Goal: Manage account settings

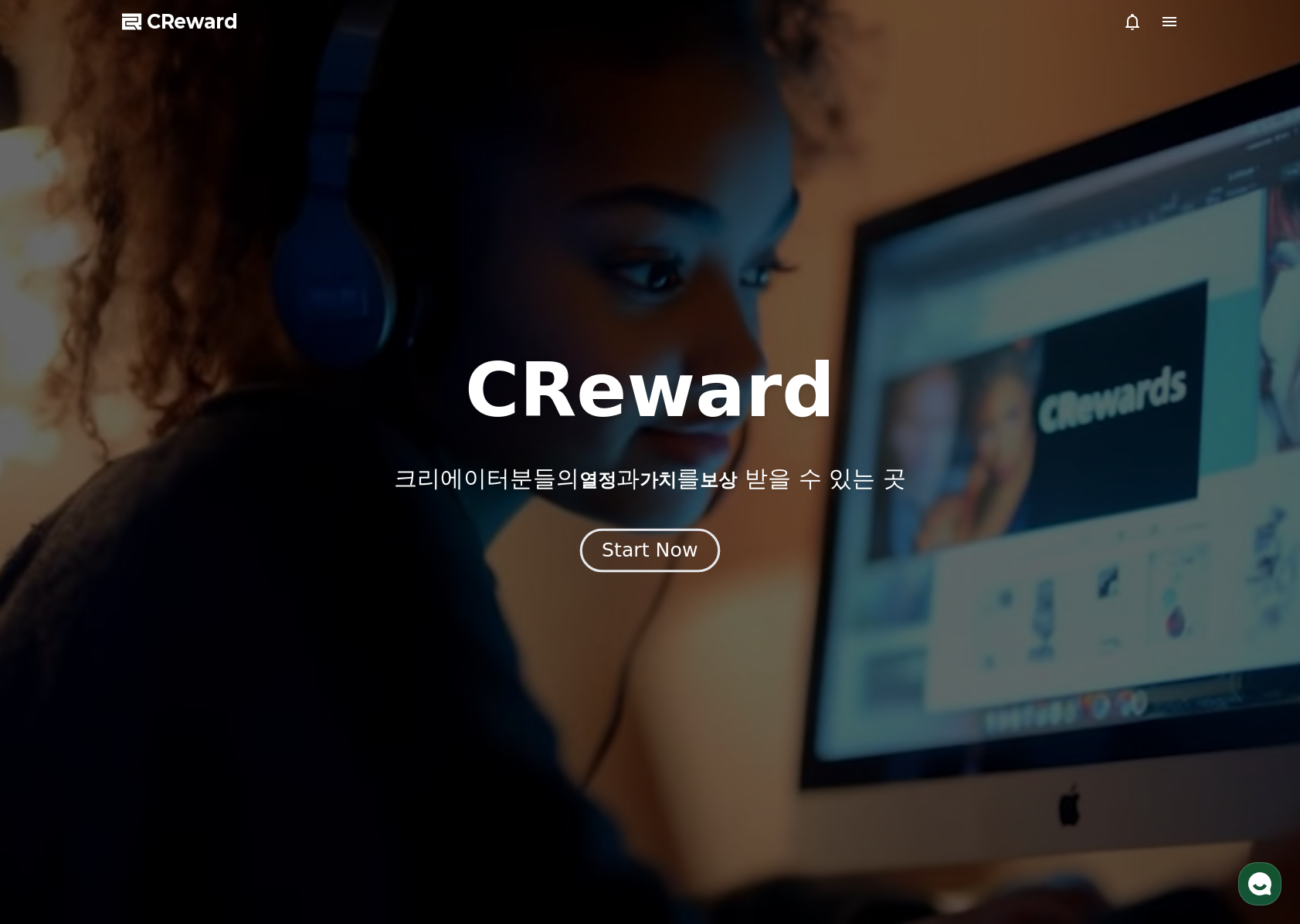
click at [651, 554] on div "Start Now" at bounding box center [650, 551] width 95 height 27
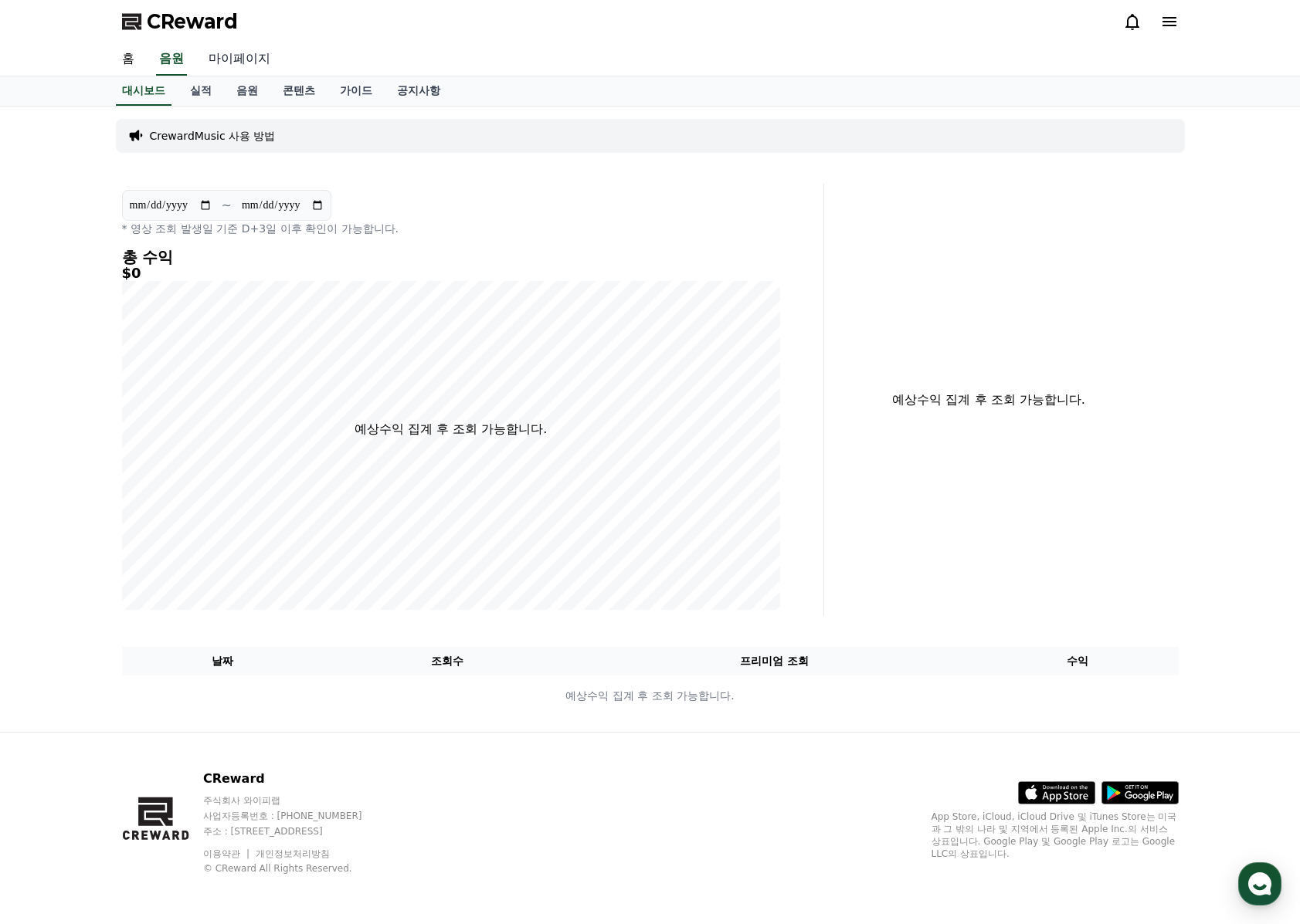
click at [223, 57] on link "마이페이지" at bounding box center [239, 59] width 87 height 32
select select "**********"
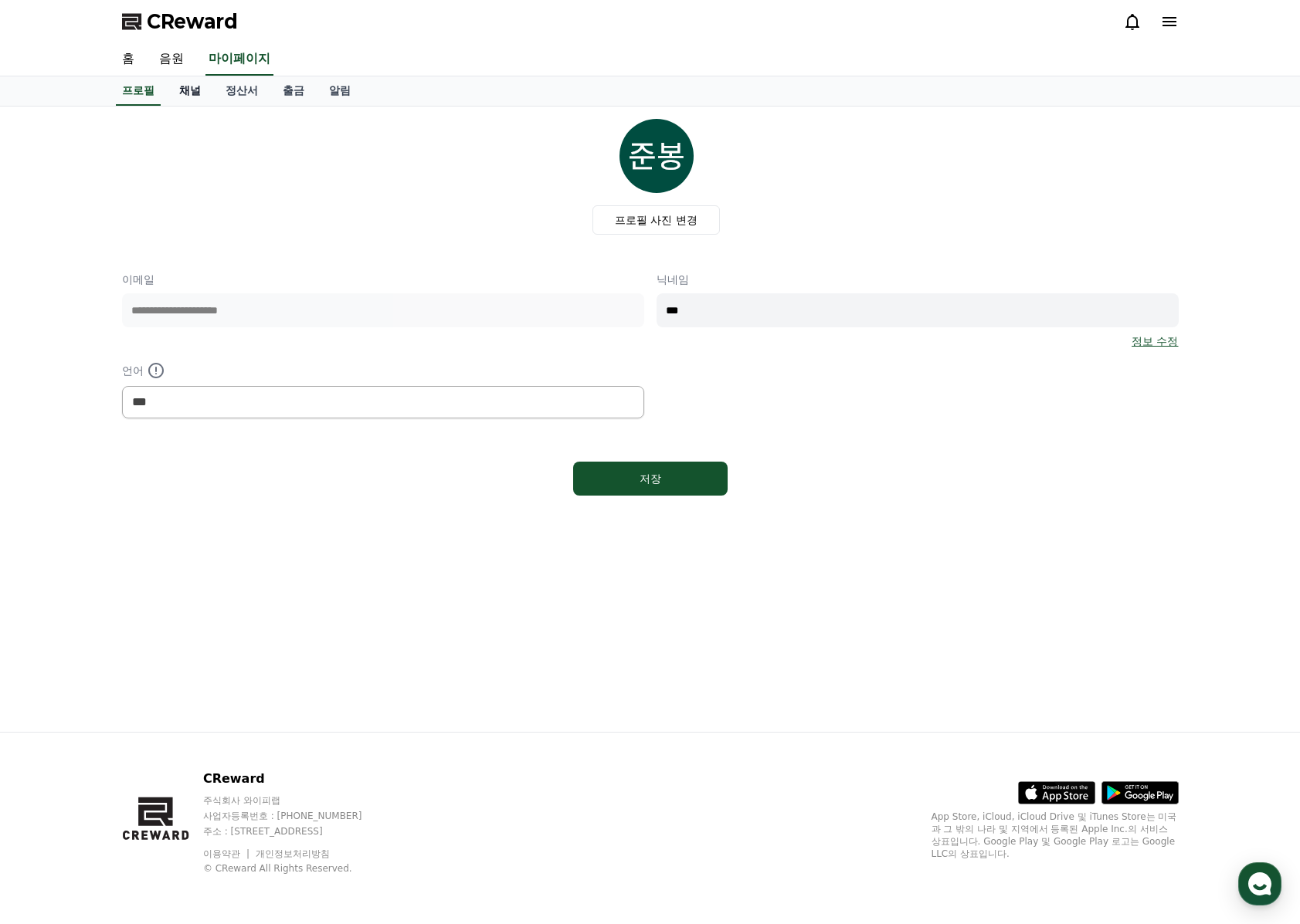
click at [182, 92] on link "채널" at bounding box center [190, 91] width 47 height 30
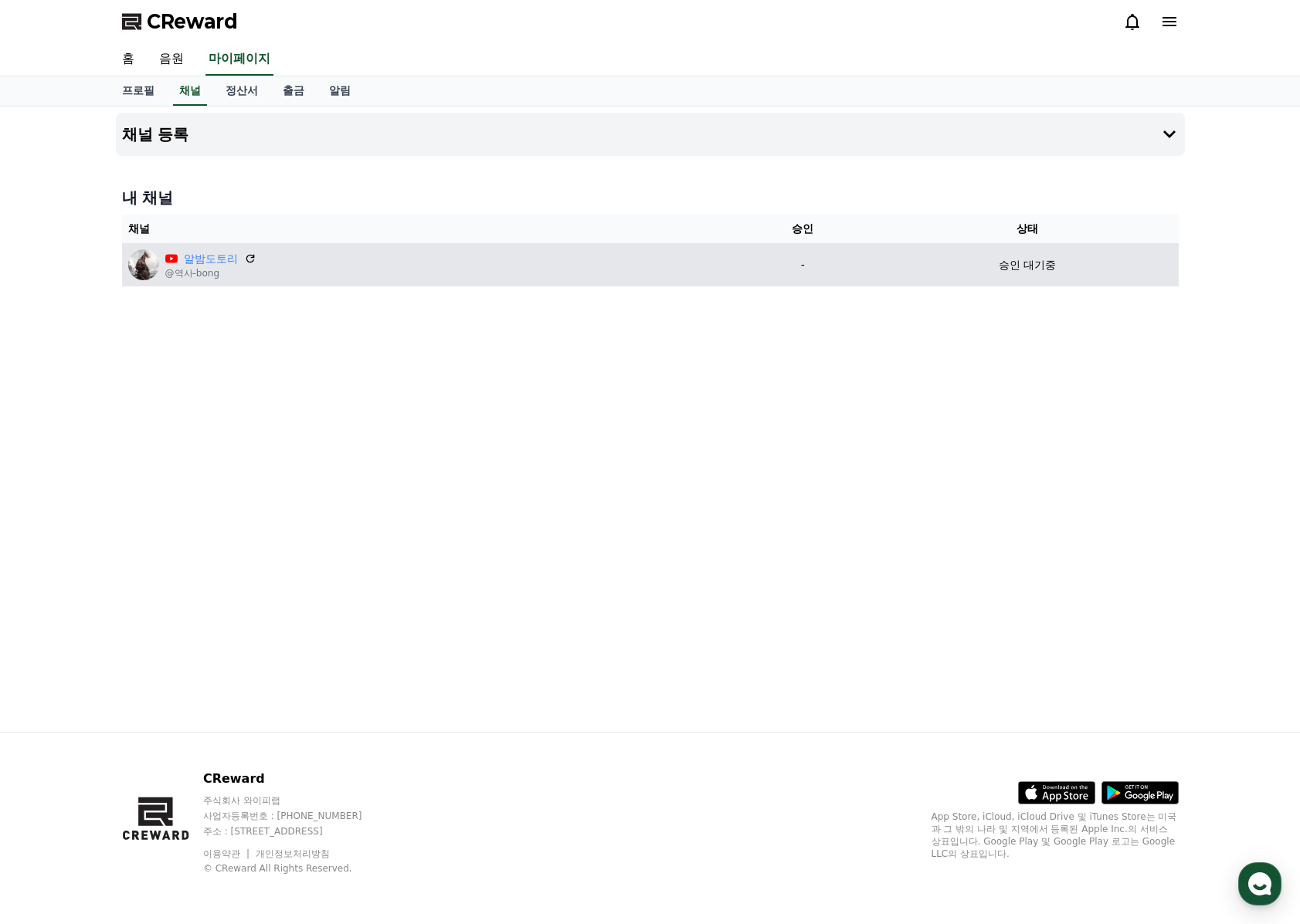
click at [336, 260] on div "알밤도토리 @역사-bong" at bounding box center [425, 265] width 595 height 31
click at [320, 261] on div "알밤도토리 @역사-bong" at bounding box center [425, 265] width 595 height 31
